Goal: Navigation & Orientation: Find specific page/section

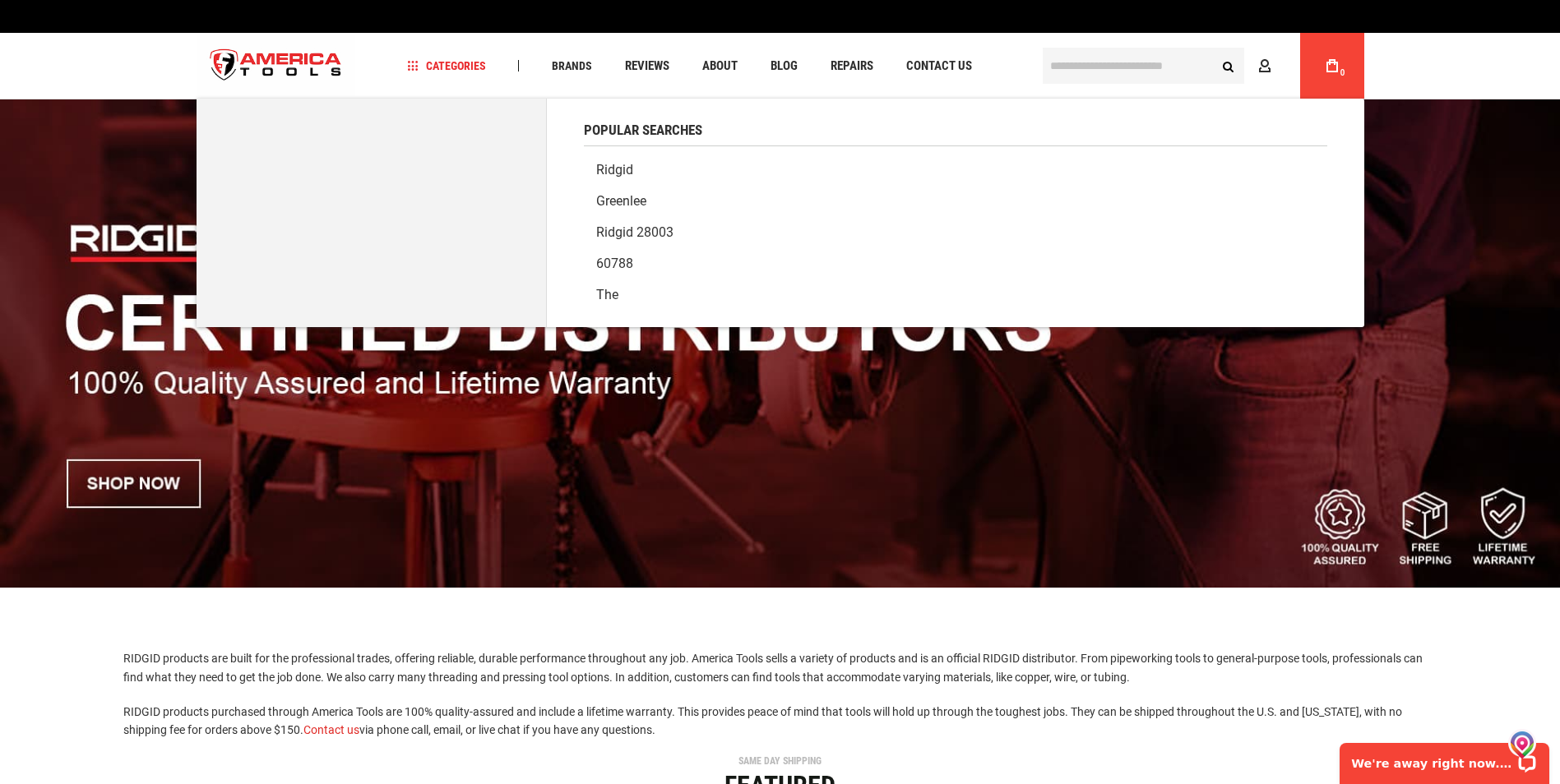
click at [1062, 66] on input "text" at bounding box center [1143, 66] width 201 height 36
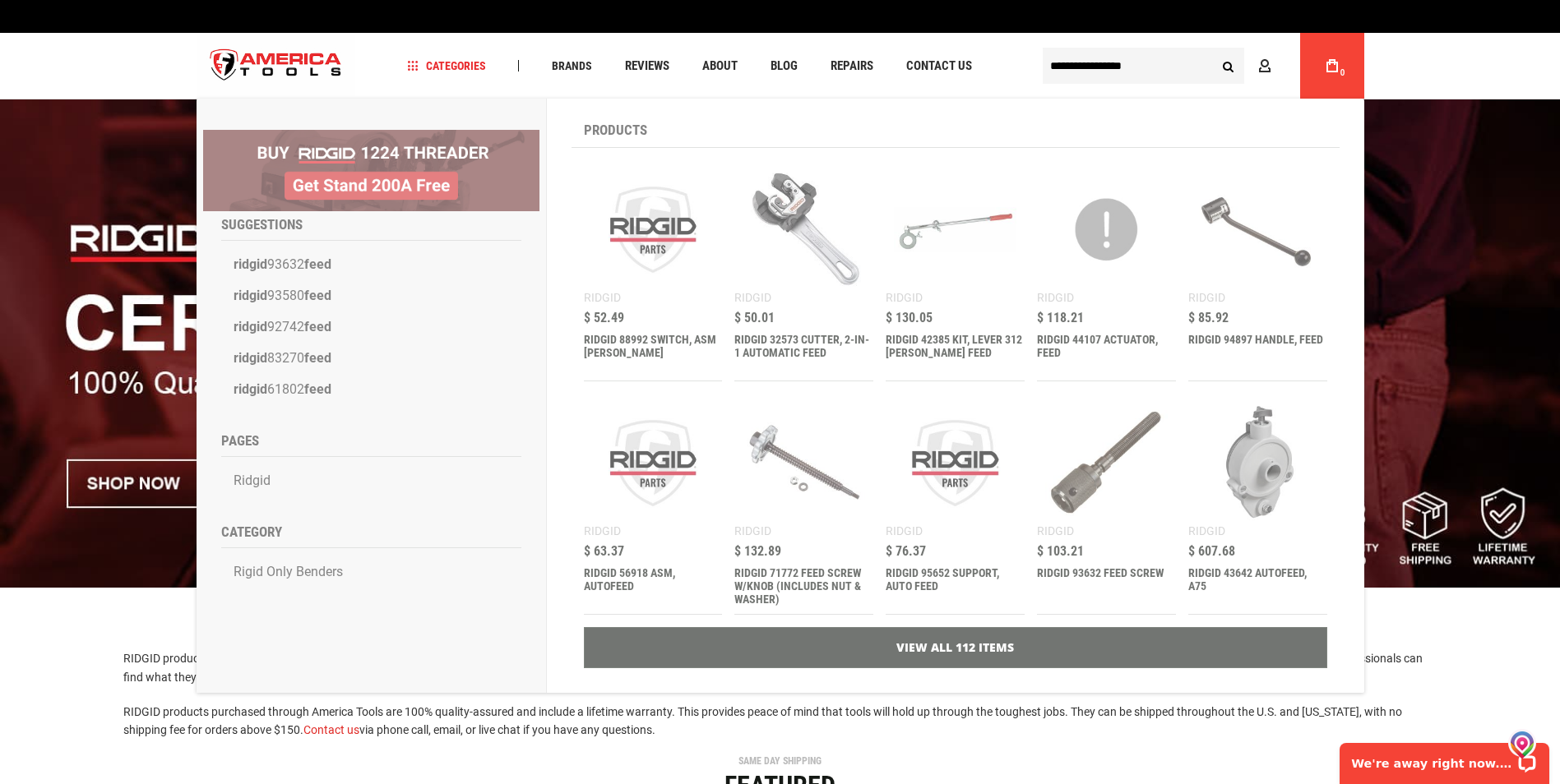
type input "**********"
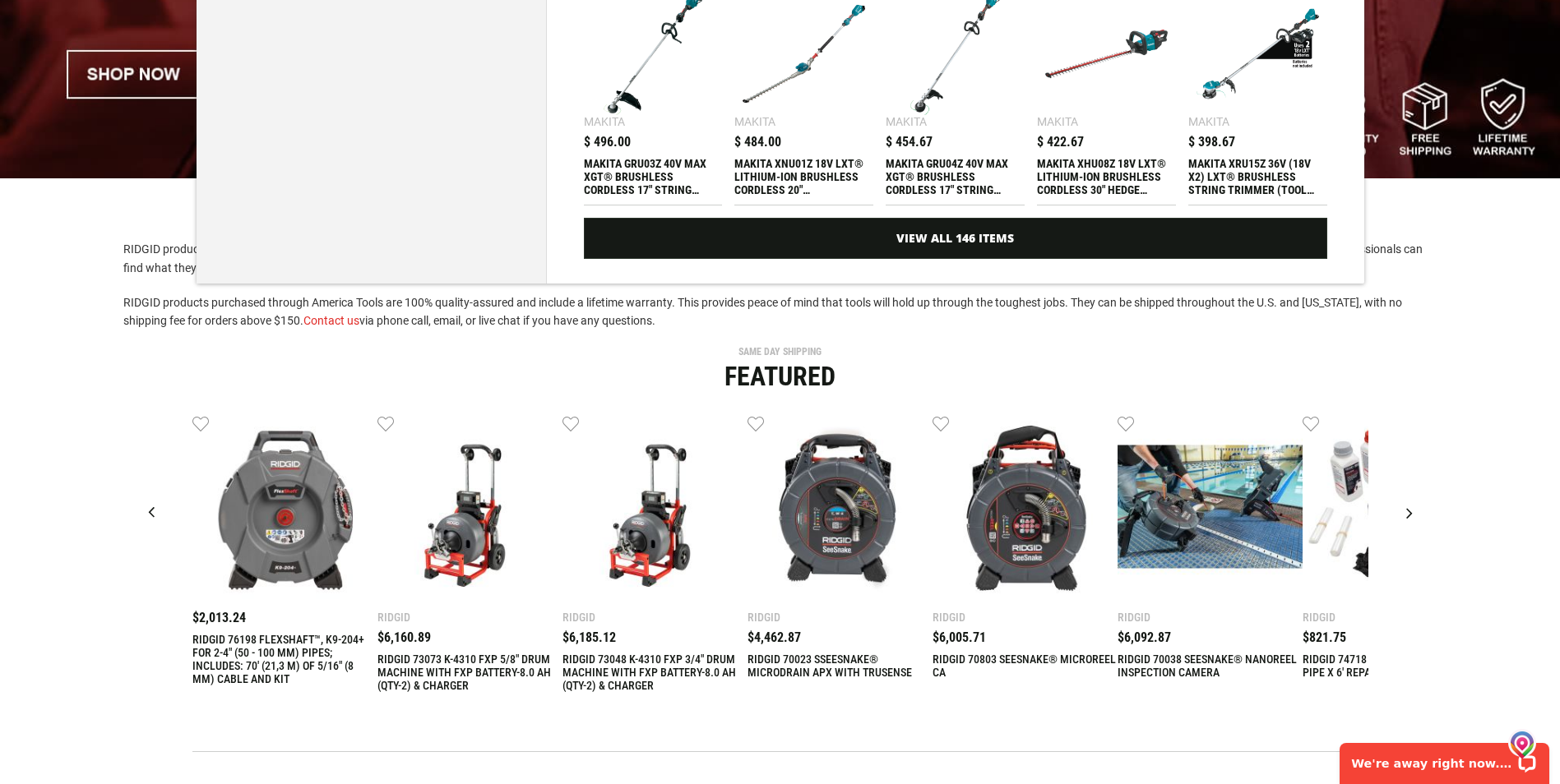
scroll to position [410, 0]
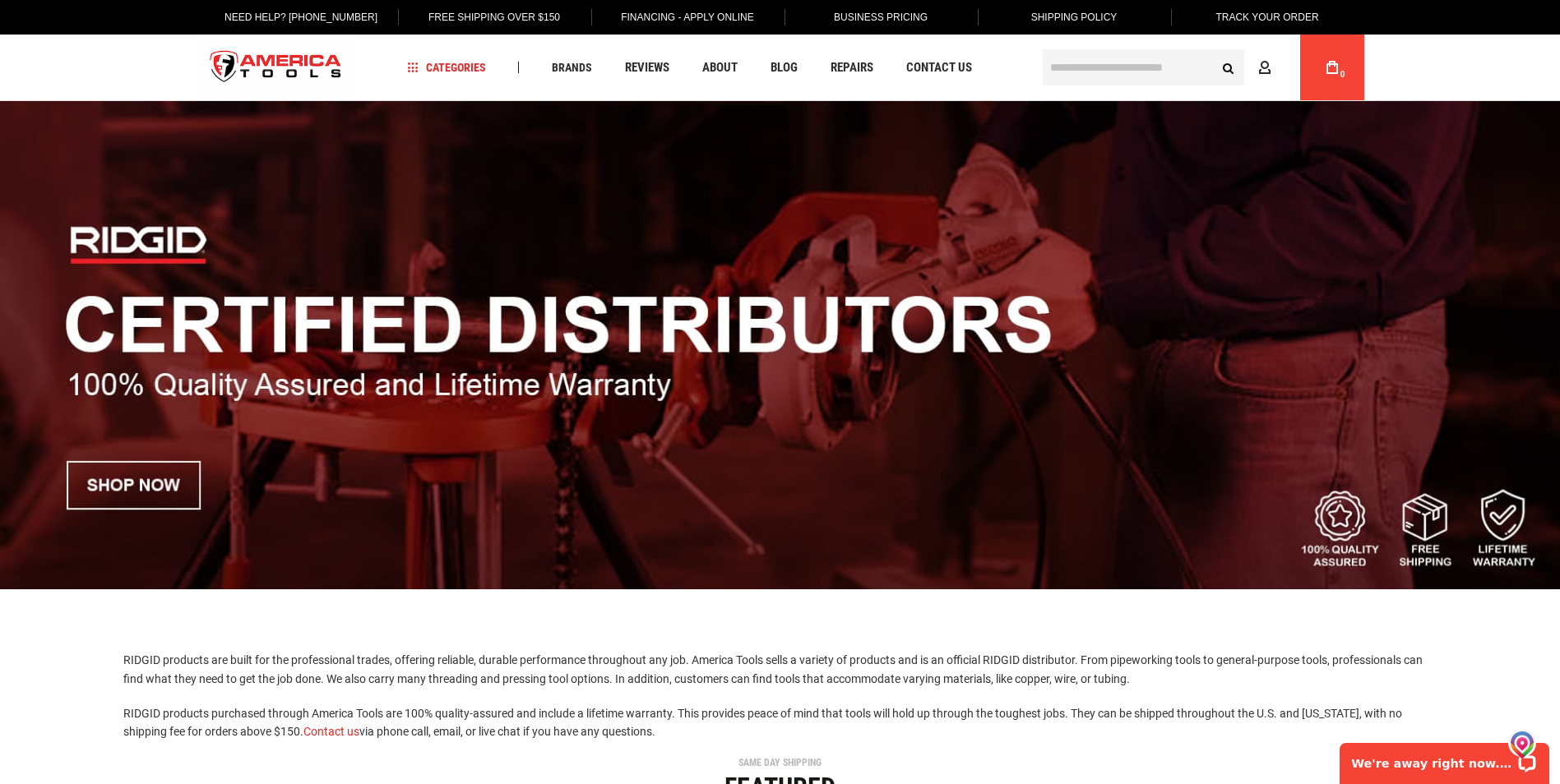
click at [145, 492] on img at bounding box center [780, 345] width 1560 height 488
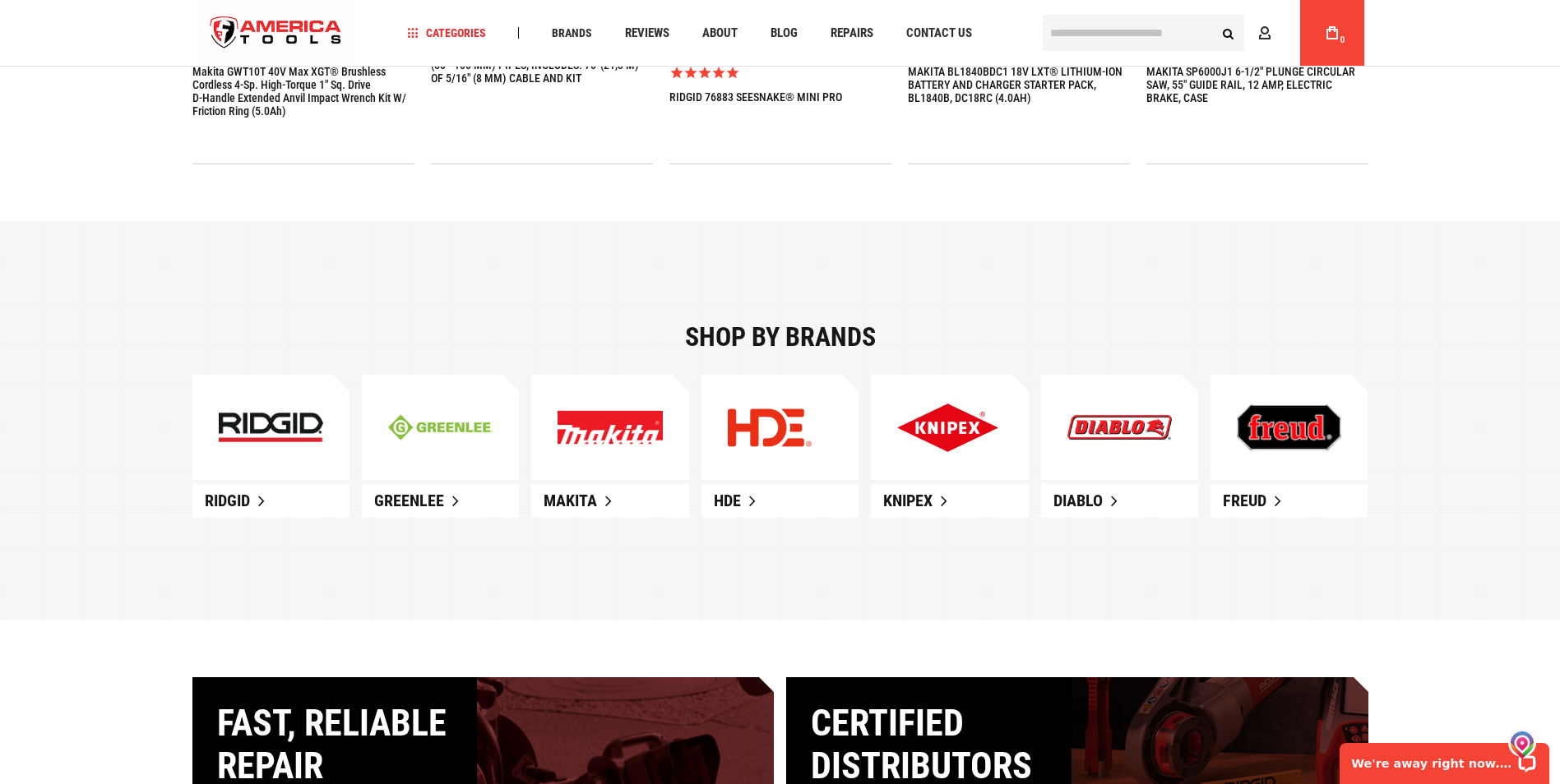
scroll to position [902, 0]
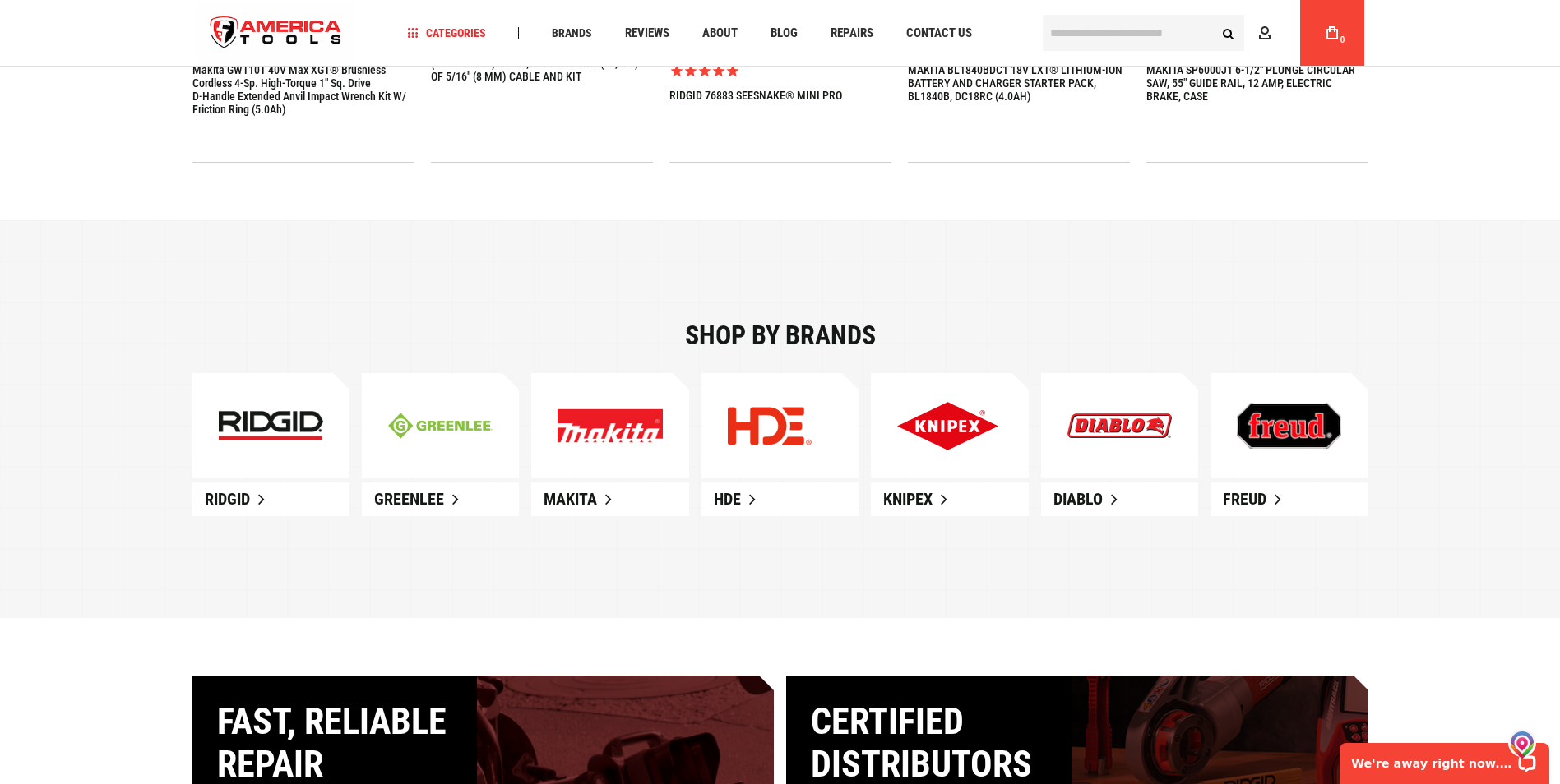
click at [265, 437] on img at bounding box center [270, 426] width 105 height 29
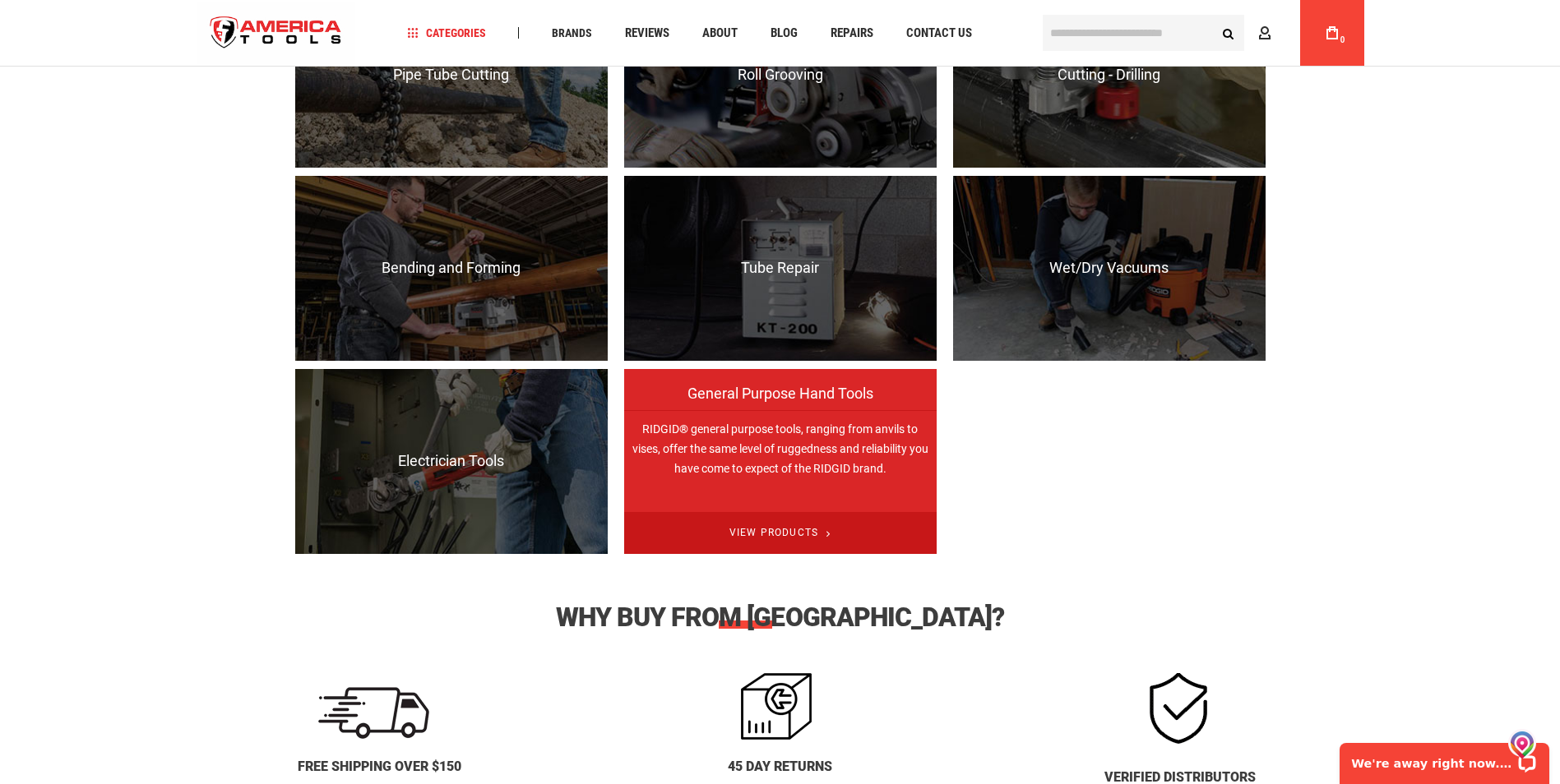
click at [783, 544] on span "View Products" at bounding box center [781, 533] width 313 height 42
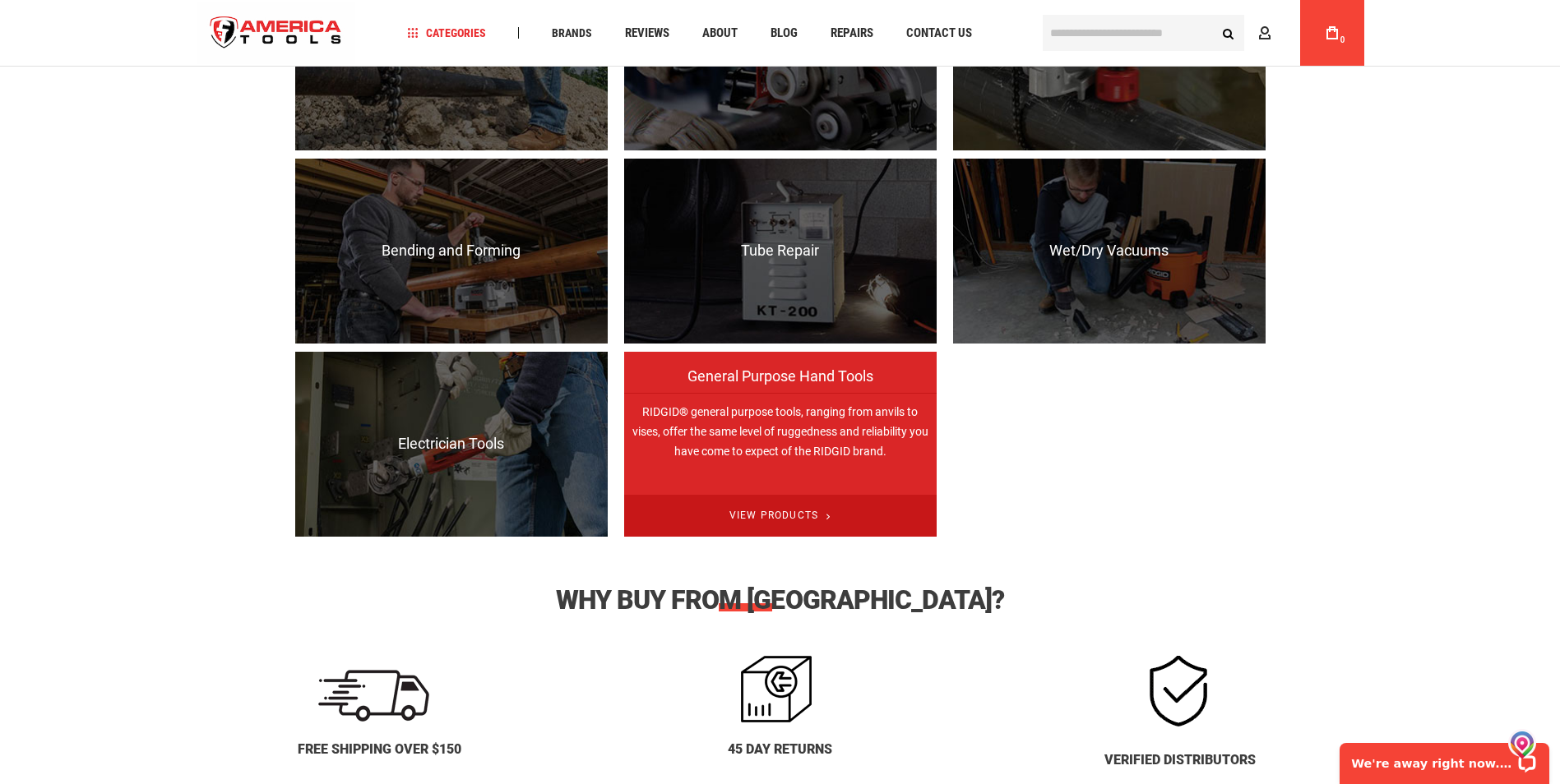
scroll to position [1710, 0]
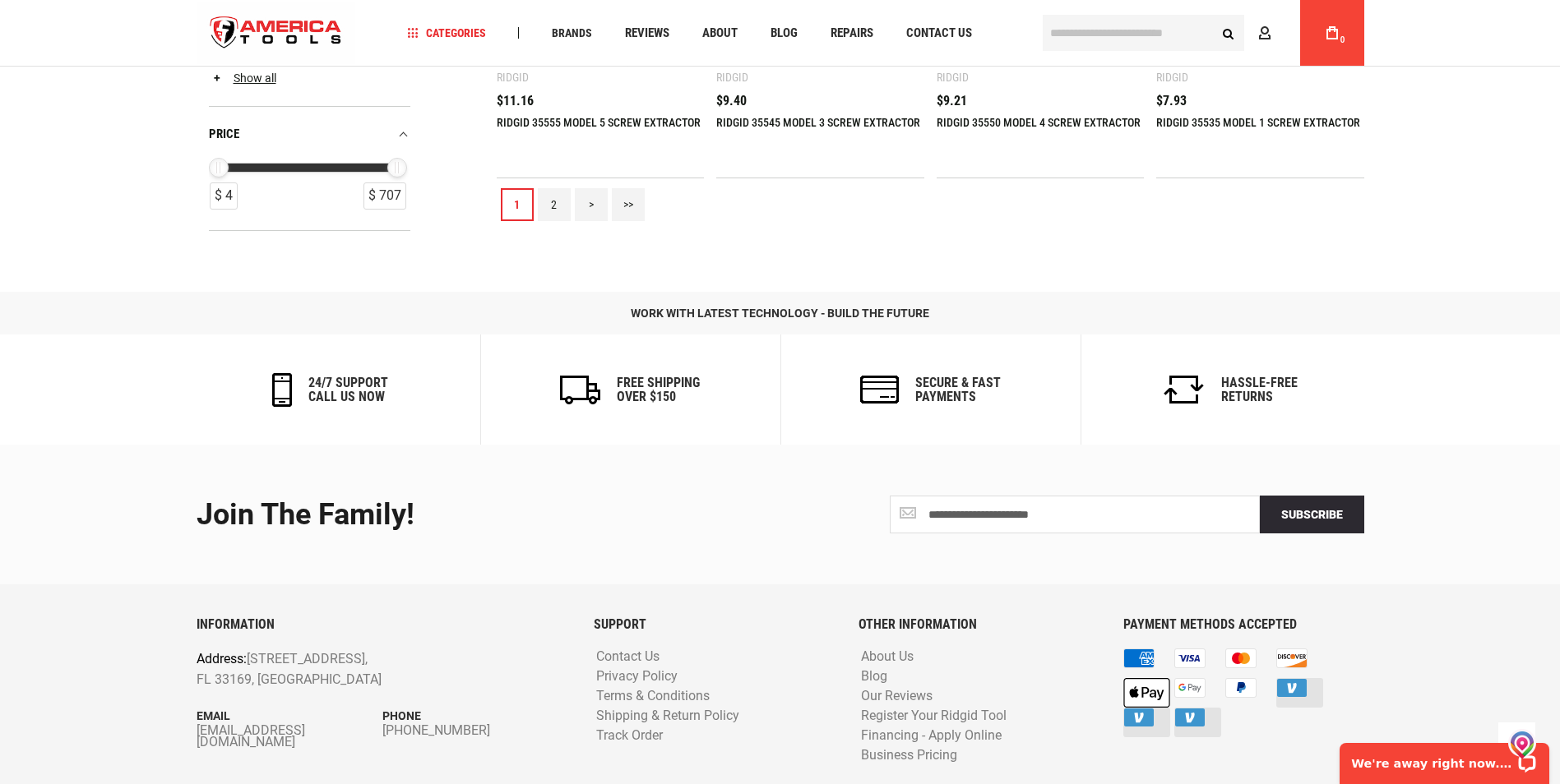
scroll to position [1927, 0]
